Goal: Task Accomplishment & Management: Use online tool/utility

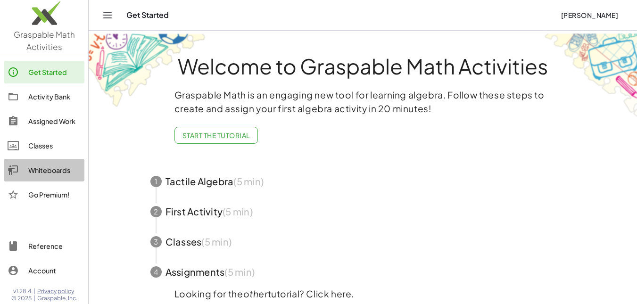
click at [59, 175] on div "Whiteboards" at bounding box center [54, 170] width 52 height 11
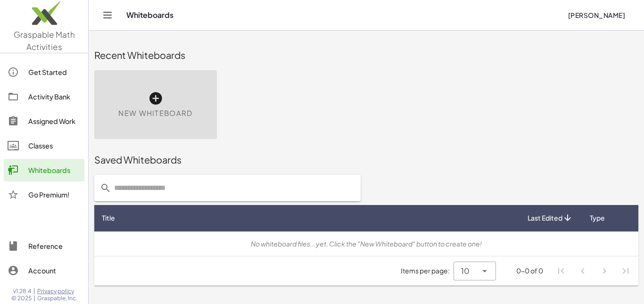
click at [161, 98] on icon at bounding box center [155, 98] width 15 height 15
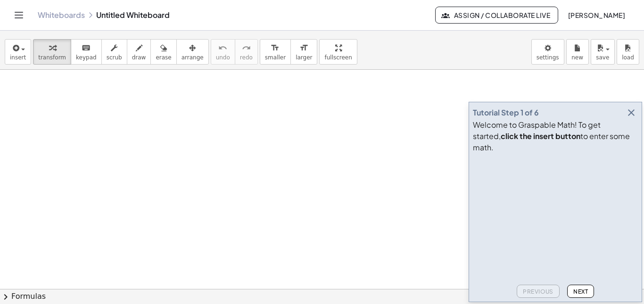
click at [631, 108] on icon "button" at bounding box center [631, 112] width 11 height 11
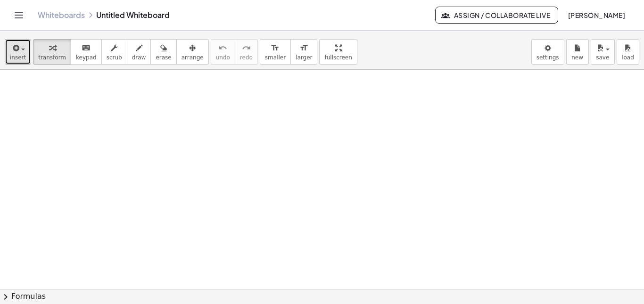
click at [20, 58] on span "insert" at bounding box center [18, 57] width 16 height 7
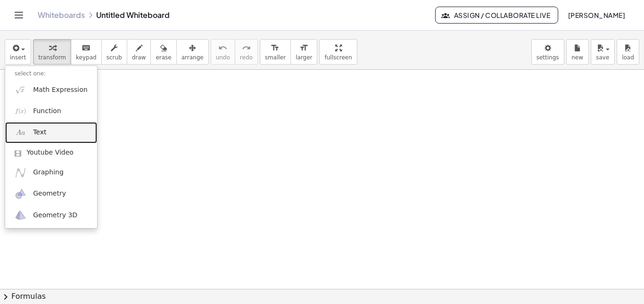
click at [36, 128] on span "Text" at bounding box center [39, 132] width 13 height 9
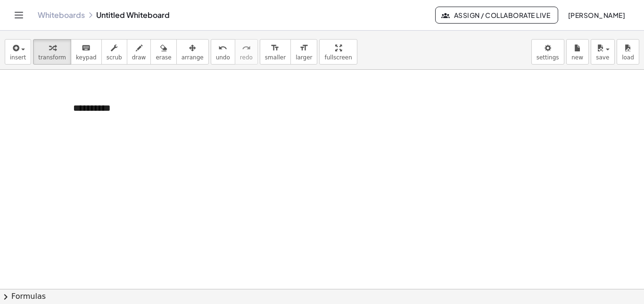
click at [109, 166] on div at bounding box center [322, 289] width 644 height 439
